Goal: Information Seeking & Learning: Learn about a topic

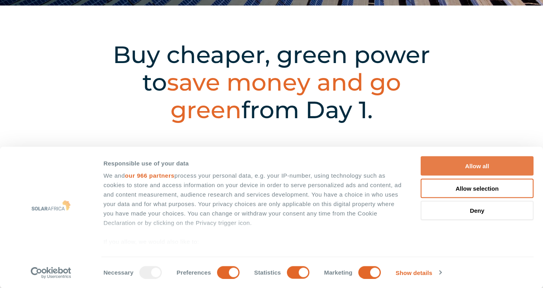
click at [468, 161] on button "Allow all" at bounding box center [476, 166] width 113 height 19
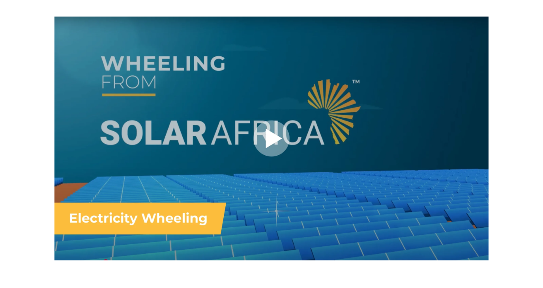
scroll to position [368, 0]
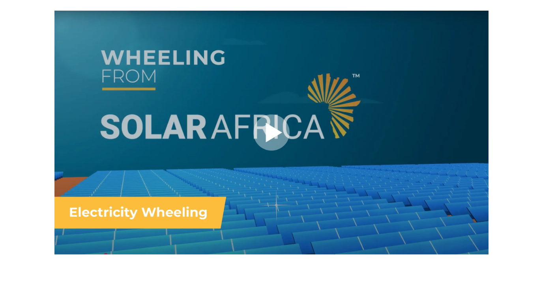
click at [273, 133] on div at bounding box center [271, 133] width 434 height 244
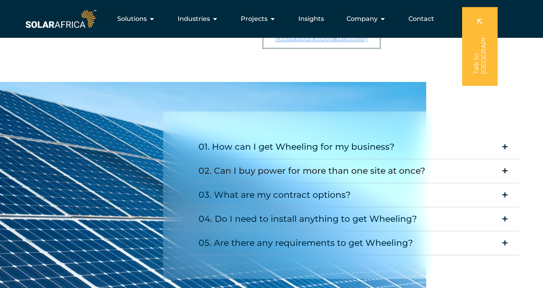
scroll to position [965, 0]
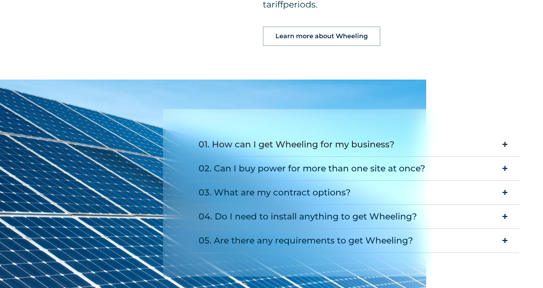
click at [392, 137] on div "01. How can I get Wheeling for my business?" at bounding box center [296, 145] width 196 height 16
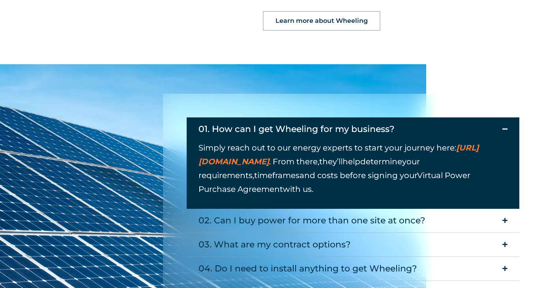
scroll to position [982, 0]
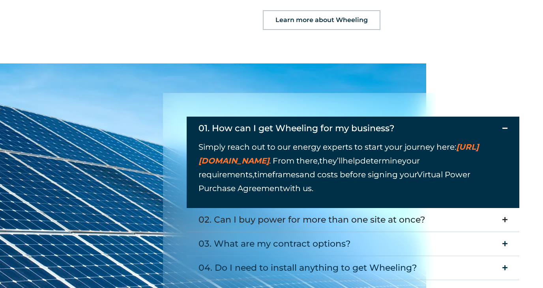
click at [398, 212] on div "02. Can I buy power for more than one site at once?" at bounding box center [311, 220] width 227 height 16
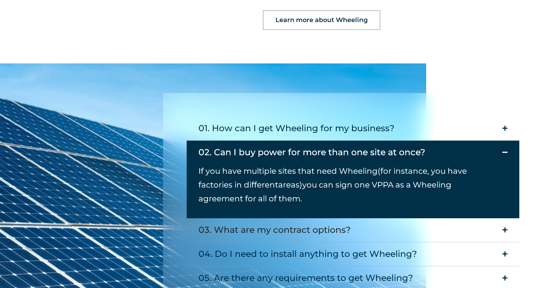
click at [373, 218] on summary "03. What are my contract options?" at bounding box center [353, 230] width 332 height 24
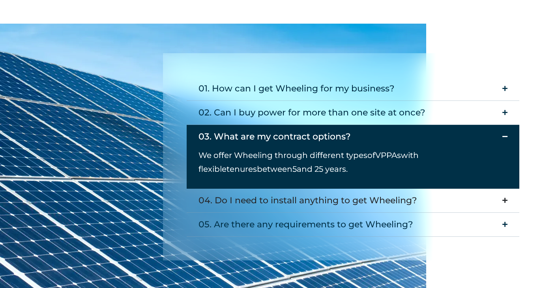
scroll to position [1036, 0]
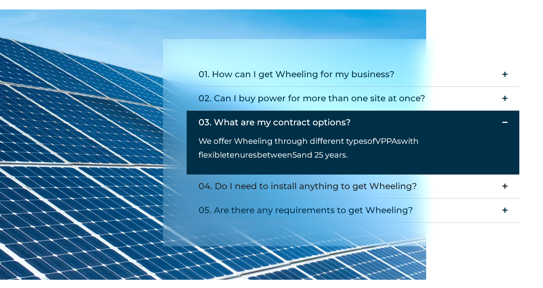
click at [396, 179] on div "04. Do I need to install anything to get Wheeling?" at bounding box center [307, 187] width 218 height 16
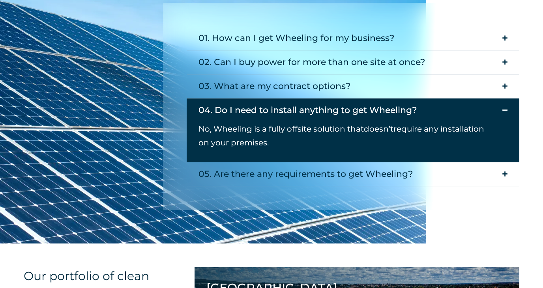
scroll to position [1075, 0]
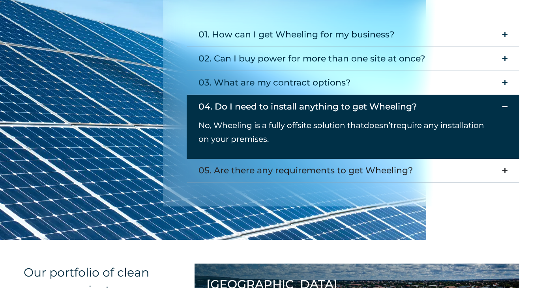
click at [389, 163] on div "05. Are there any requirements to get Wheeling?" at bounding box center [305, 171] width 215 height 16
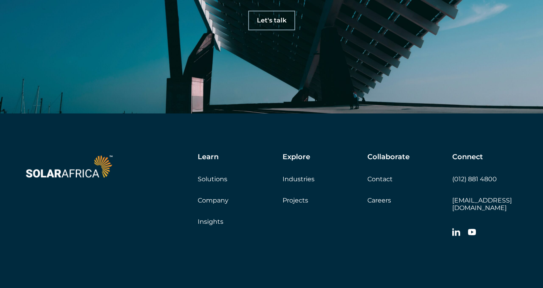
scroll to position [2559, 0]
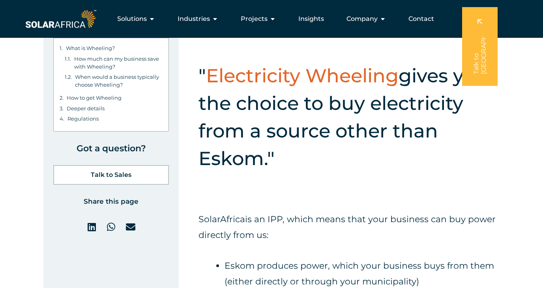
scroll to position [1000, 0]
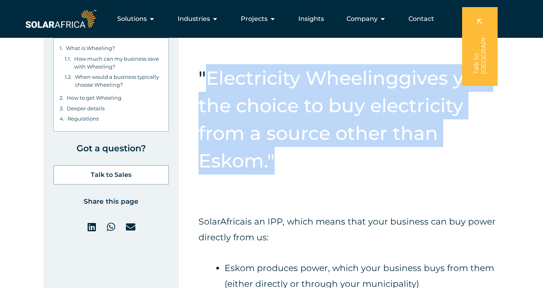
drag, startPoint x: 262, startPoint y: 162, endPoint x: 207, endPoint y: 84, distance: 95.0
click at [207, 84] on h2 "" Electricity Wheeling gives you the choice to buy electricity from a source ot…" at bounding box center [348, 119] width 301 height 110
copy h2 "Electricity Wheeling gives you the choice to buy electricity from a source othe…"
